Goal: Unclear

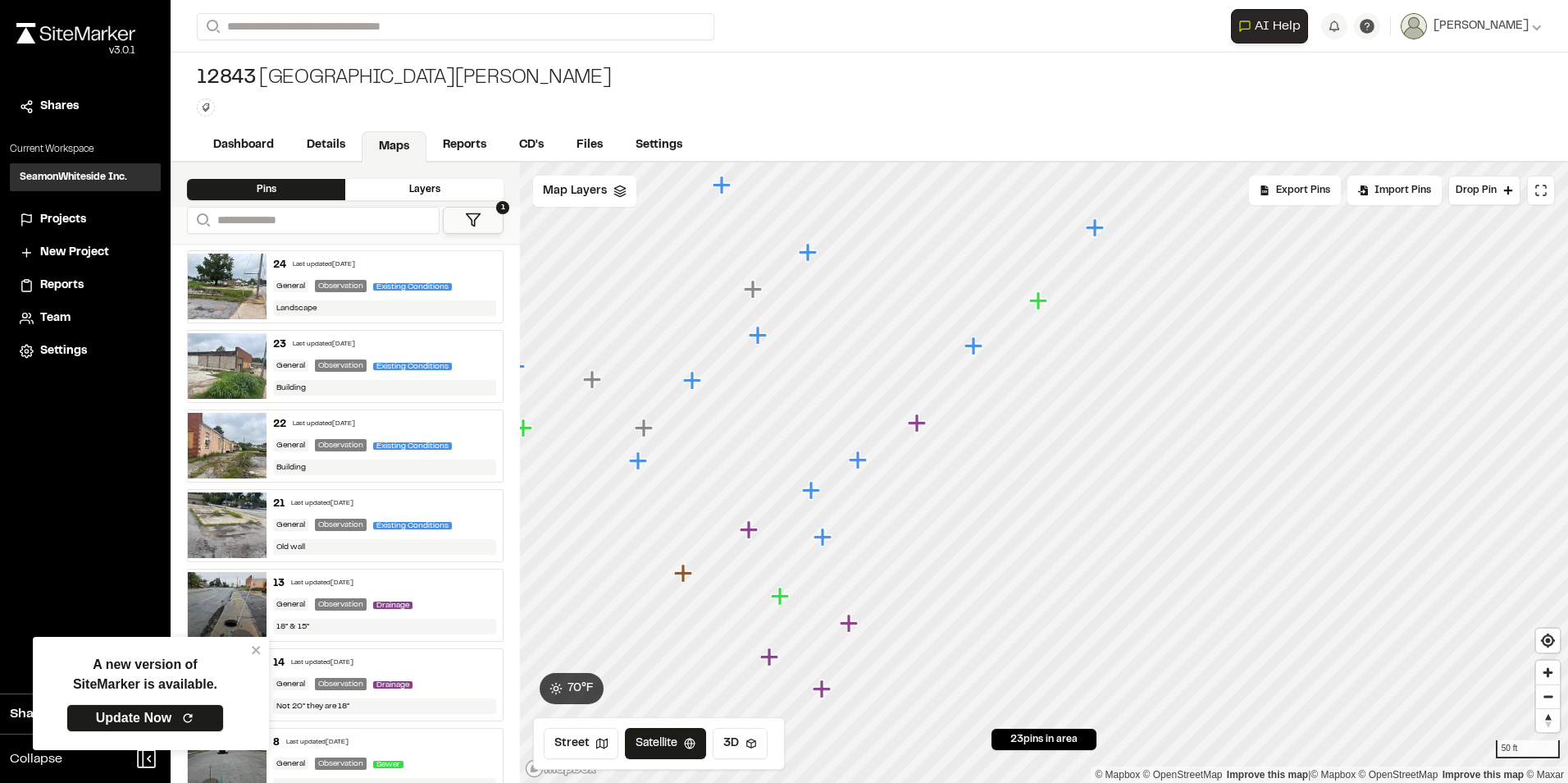
click at [1044, 300] on icon "Map marker" at bounding box center [1038, 300] width 18 height 18
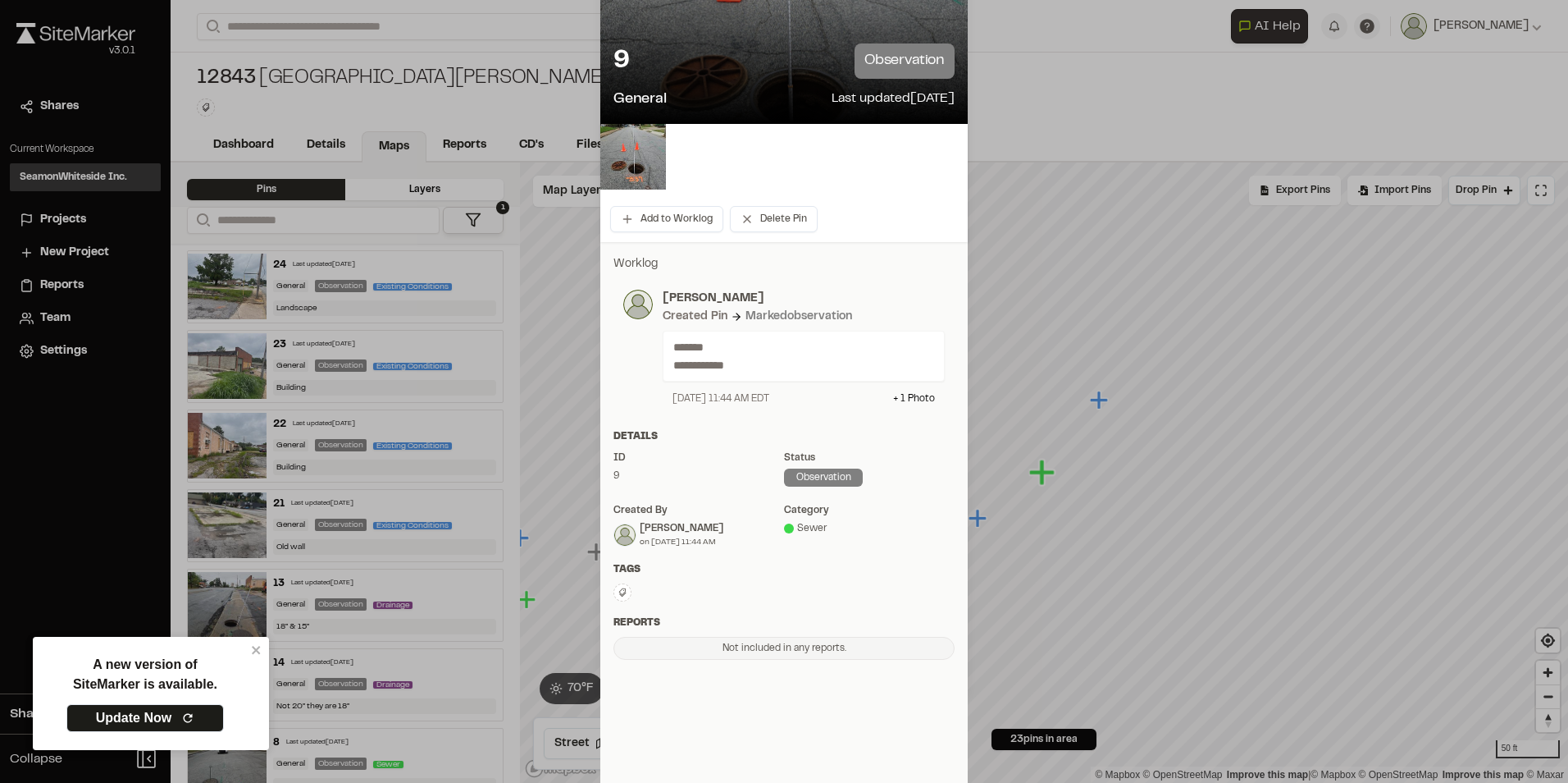
scroll to position [127, 0]
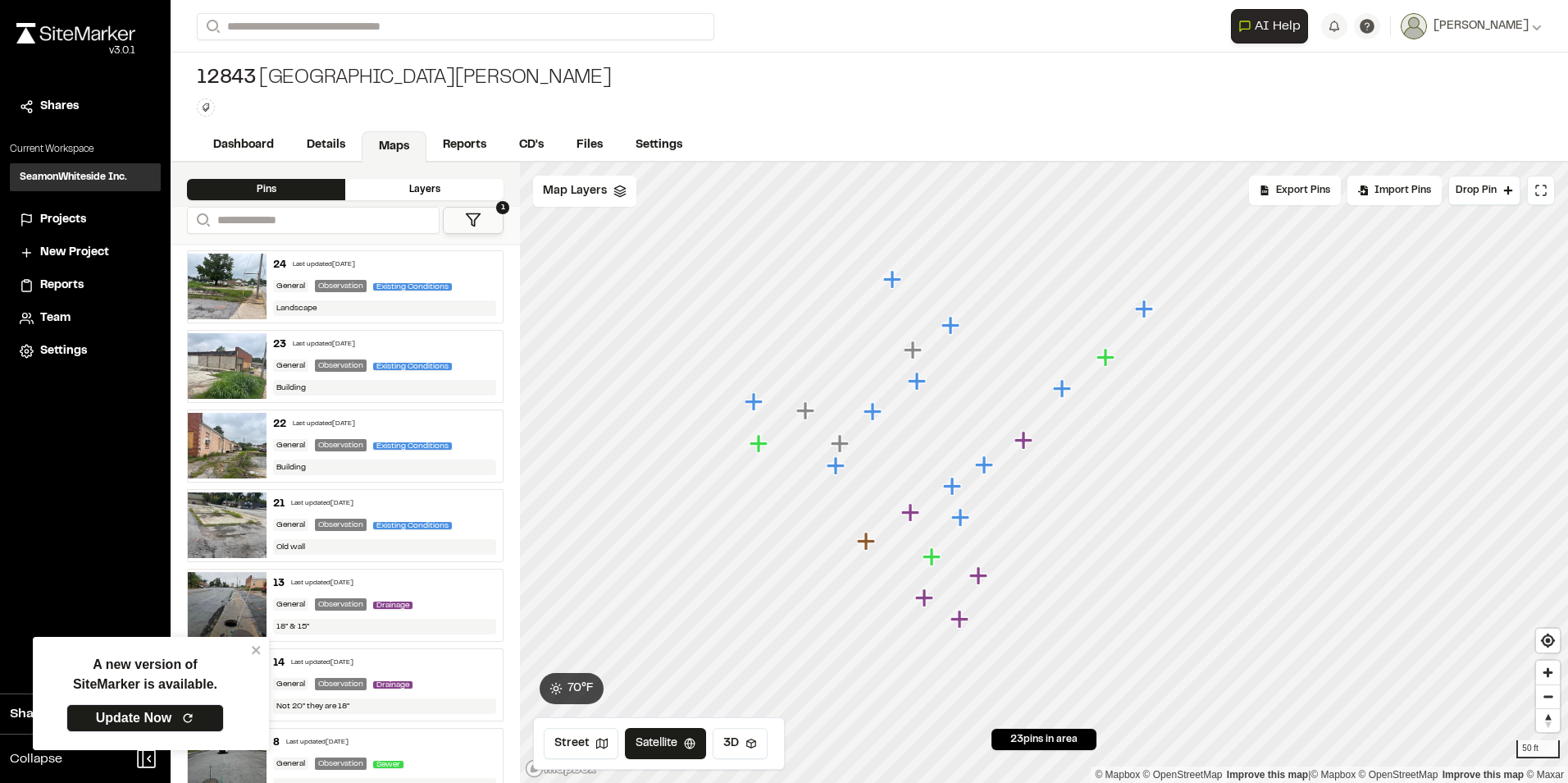
click at [1147, 307] on icon "Map marker" at bounding box center [1144, 309] width 18 height 18
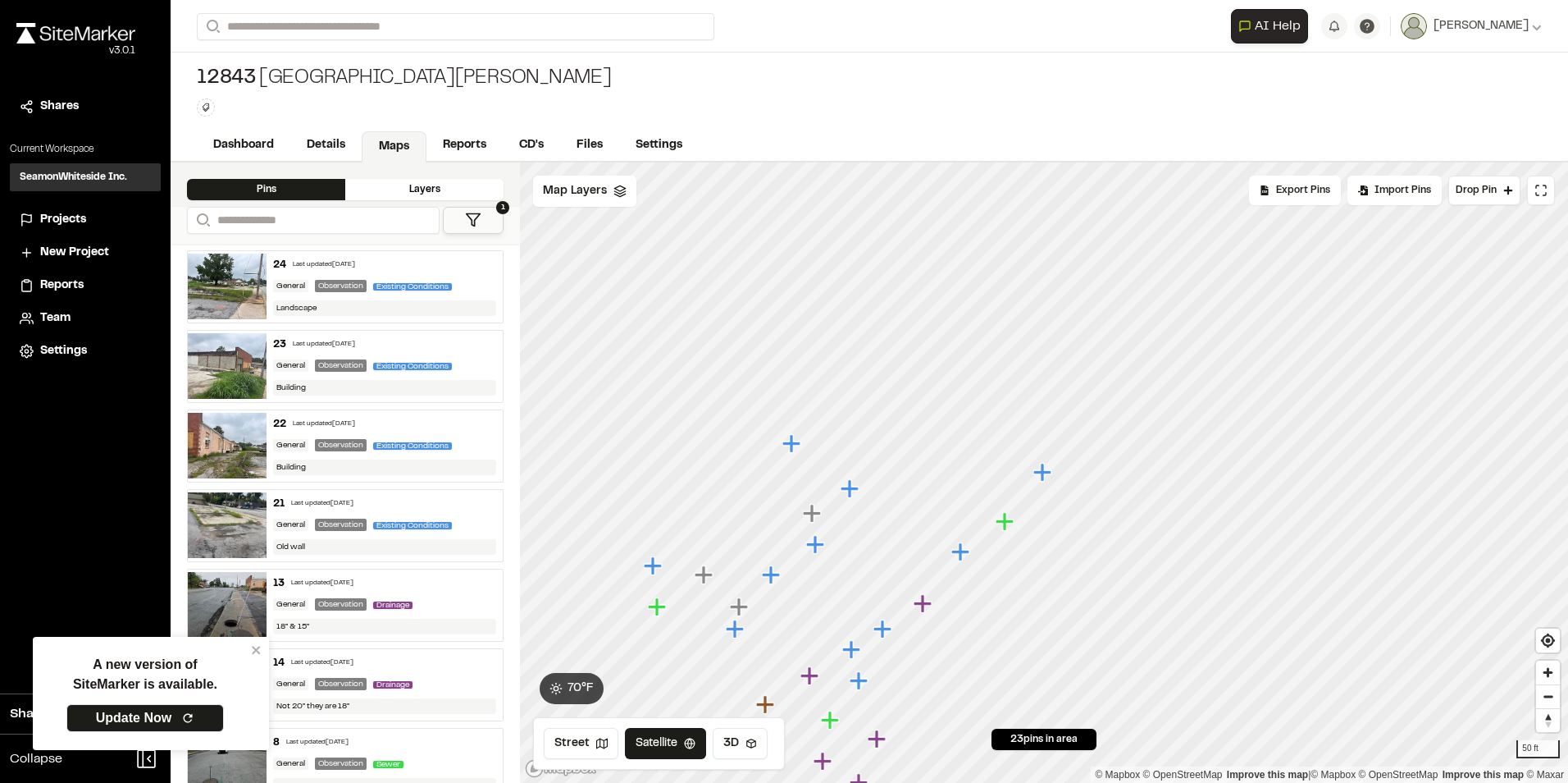
click at [1002, 526] on icon "Map marker" at bounding box center [1005, 521] width 18 height 18
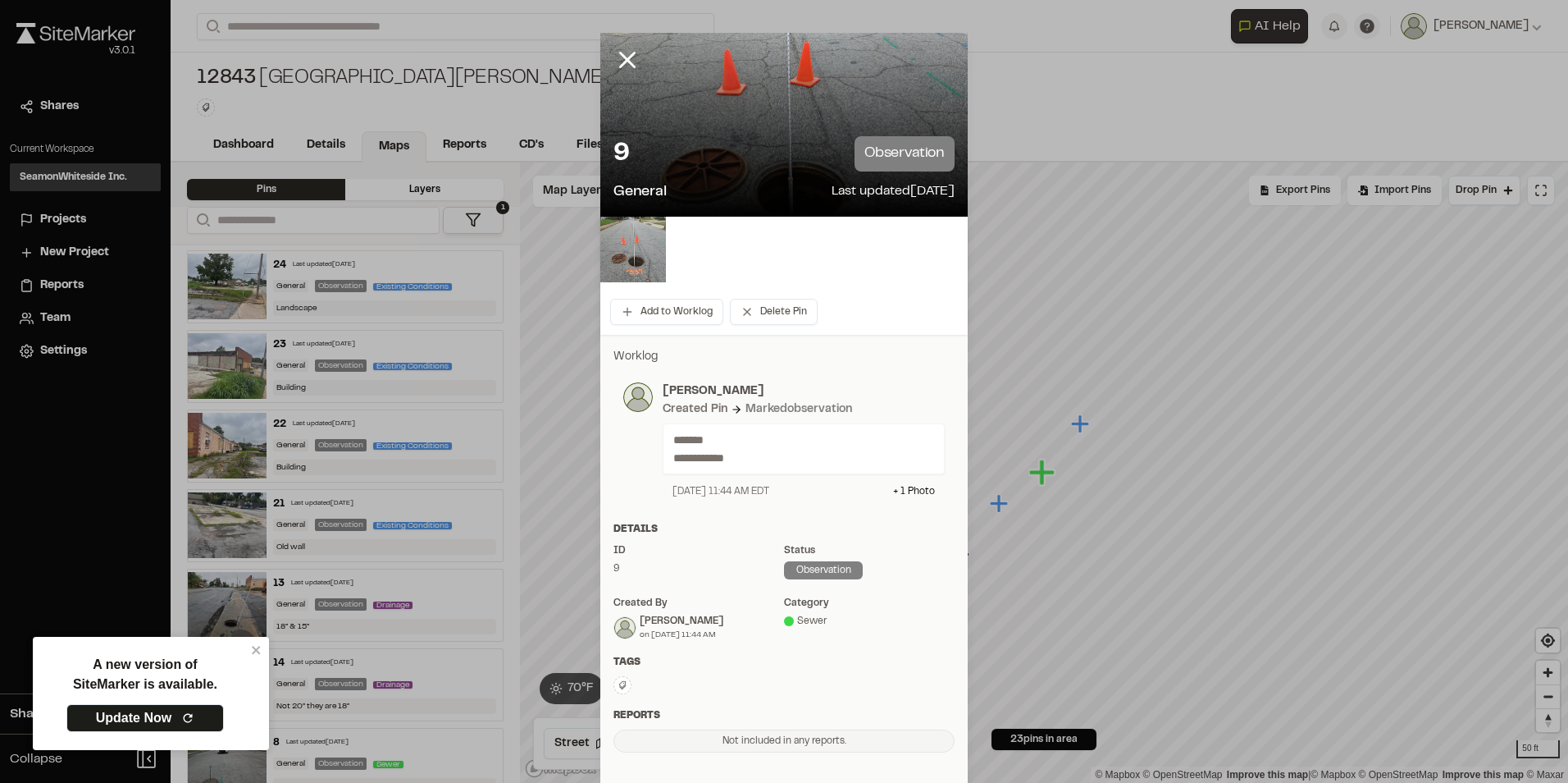
click at [637, 256] on img at bounding box center [633, 249] width 66 height 66
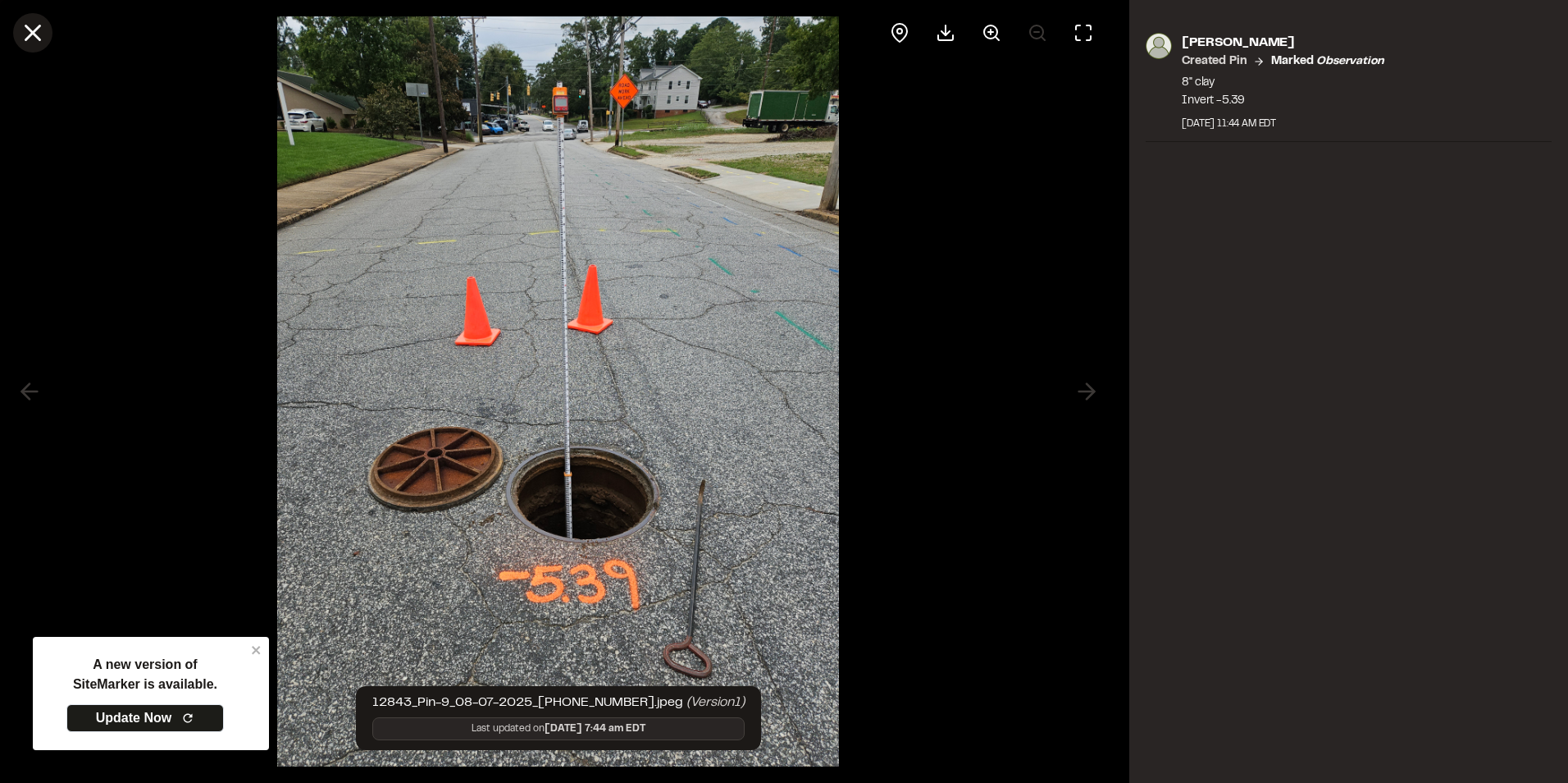
click at [28, 34] on icon at bounding box center [33, 33] width 28 height 28
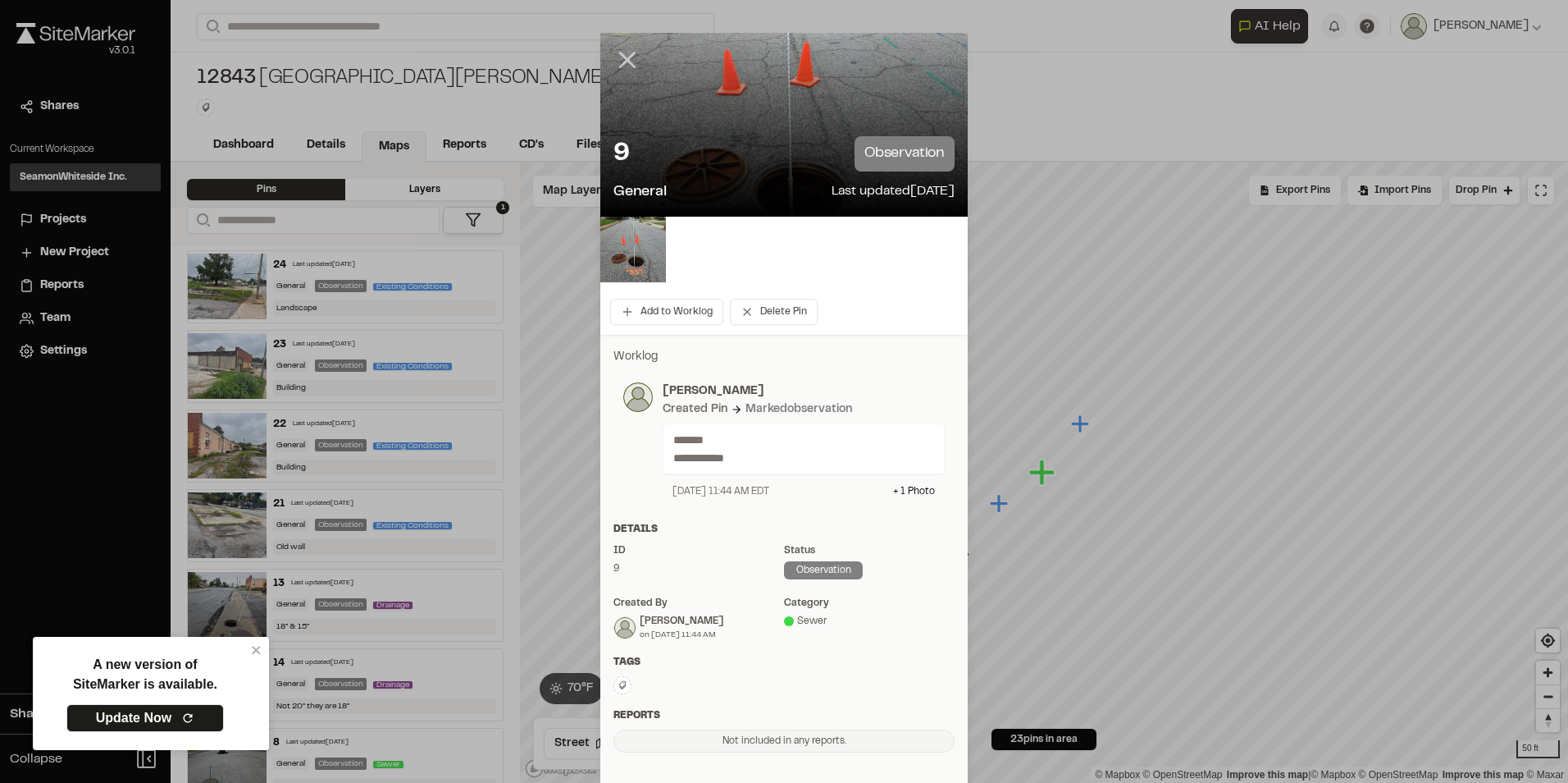
click at [621, 49] on icon at bounding box center [627, 59] width 28 height 28
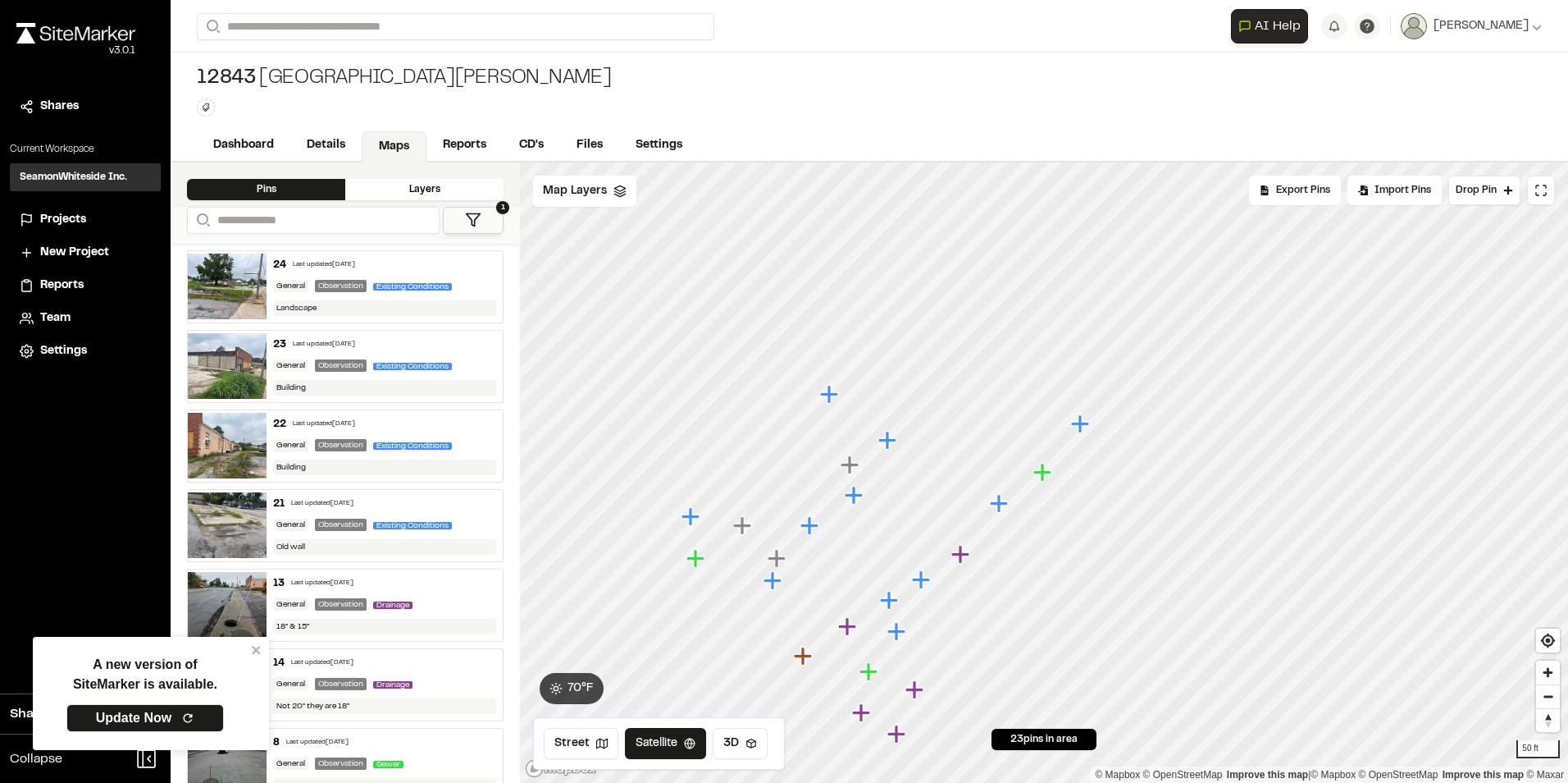
click at [1003, 508] on icon "Map marker" at bounding box center [1000, 503] width 21 height 21
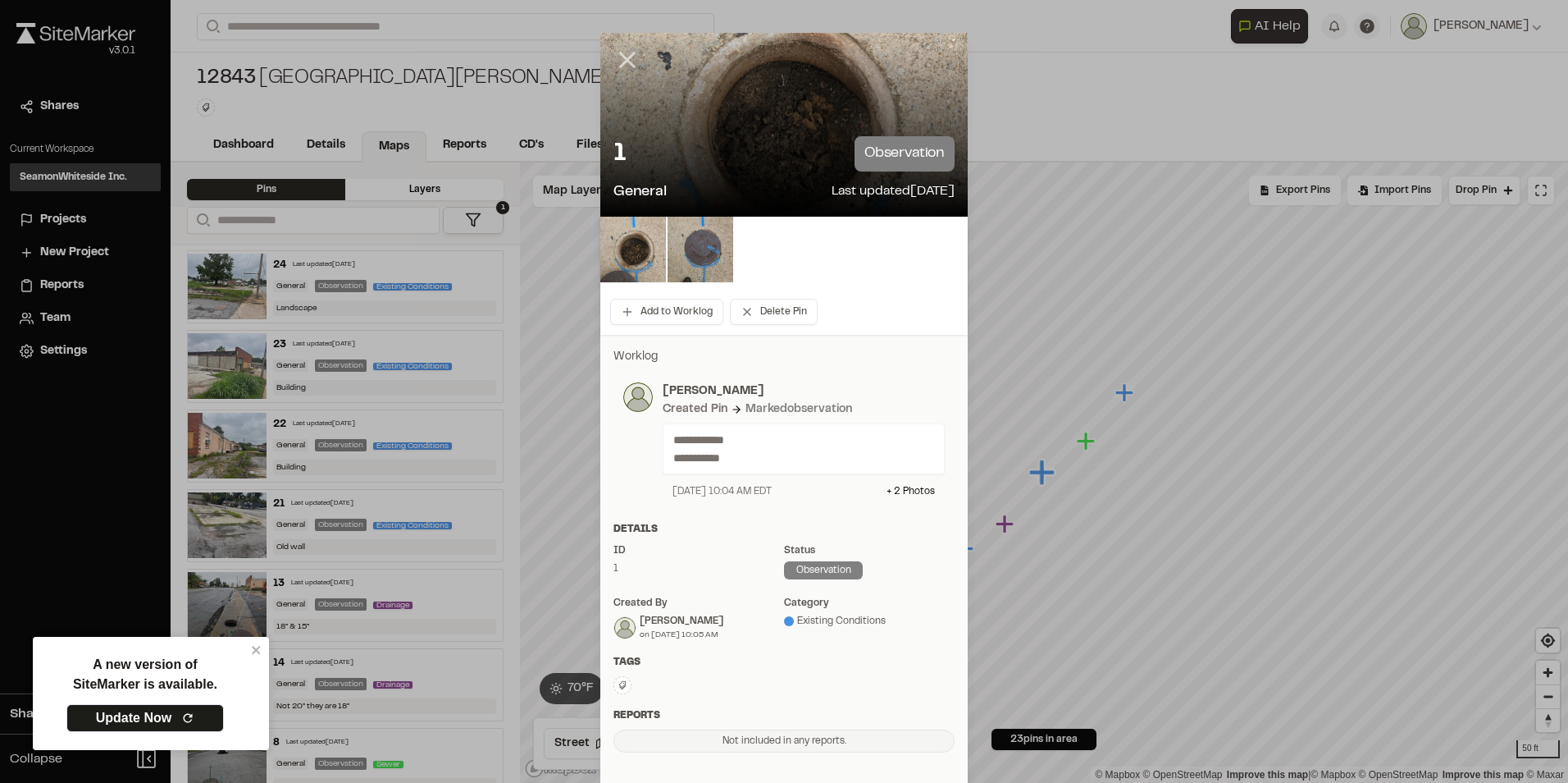
click at [622, 58] on line at bounding box center [627, 60] width 14 height 14
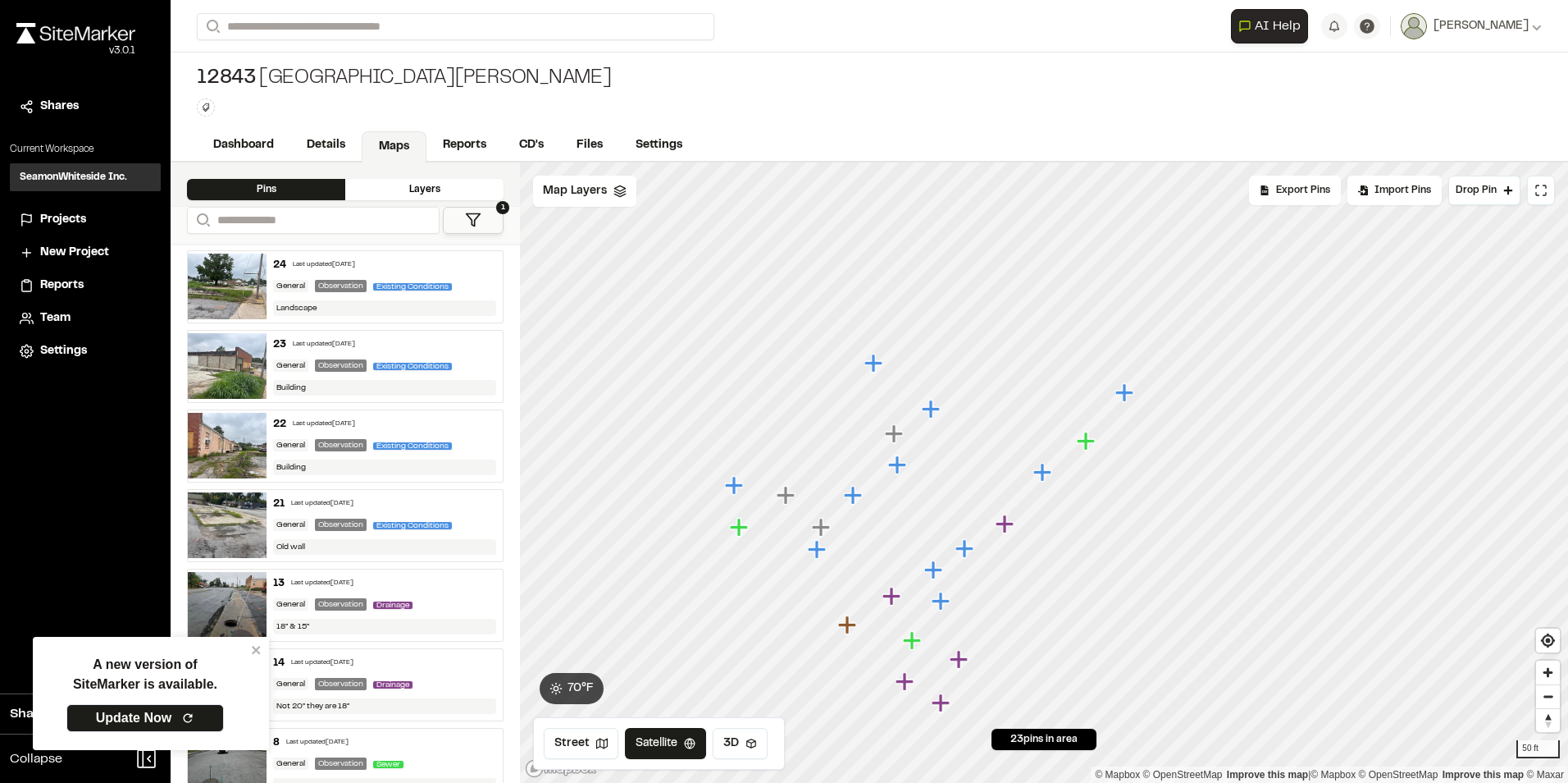
click at [916, 646] on icon "Map marker" at bounding box center [913, 640] width 21 height 21
